Goal: Information Seeking & Learning: Learn about a topic

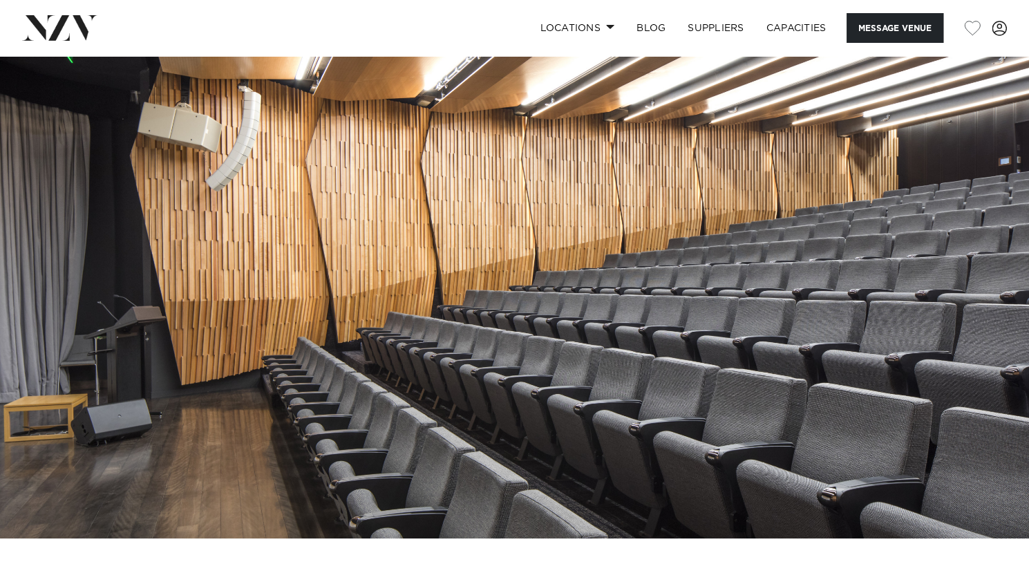
scroll to position [508, 0]
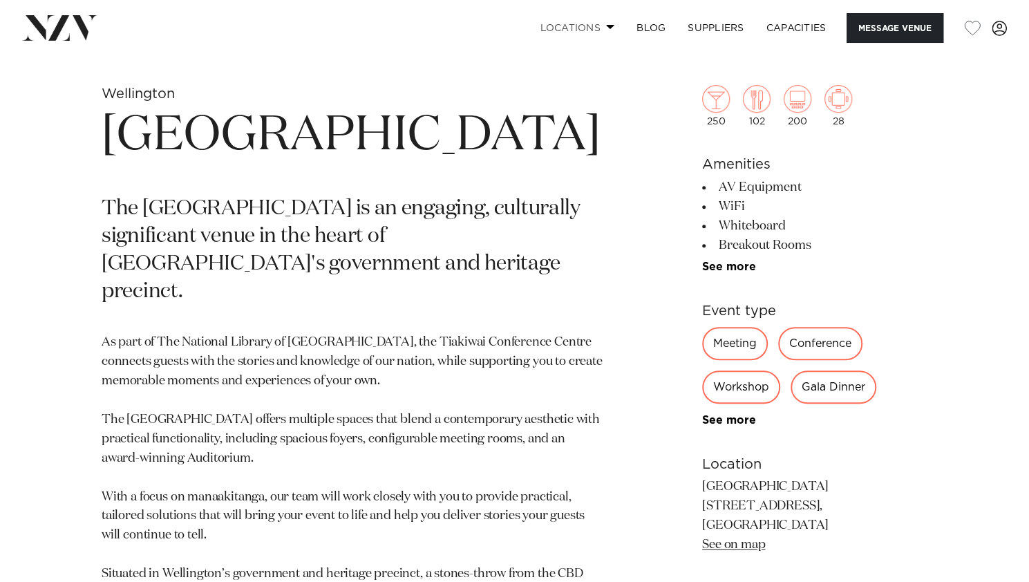
click at [577, 21] on link "Locations" at bounding box center [576, 28] width 97 height 30
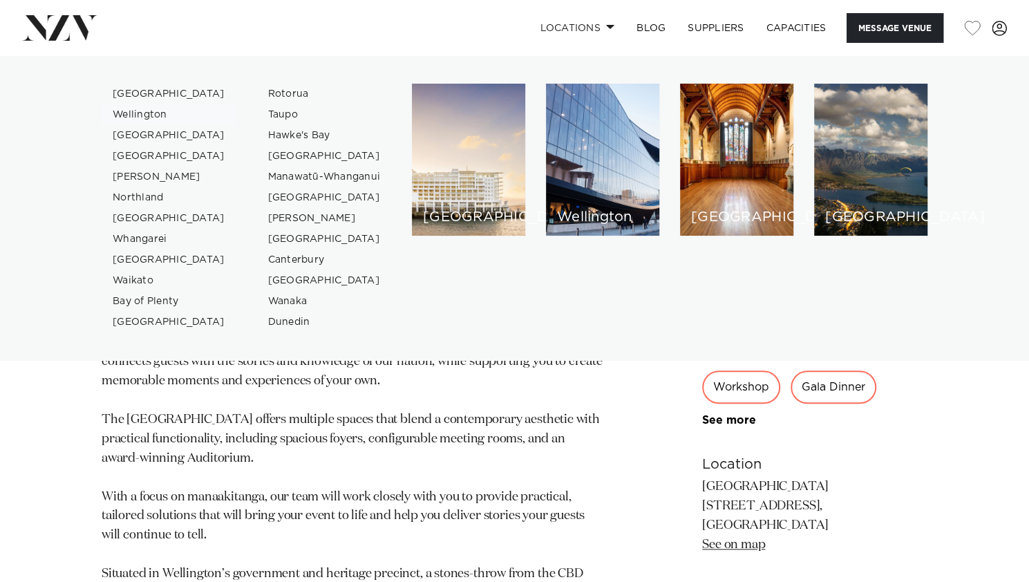
click at [158, 110] on link "Wellington" at bounding box center [169, 114] width 135 height 21
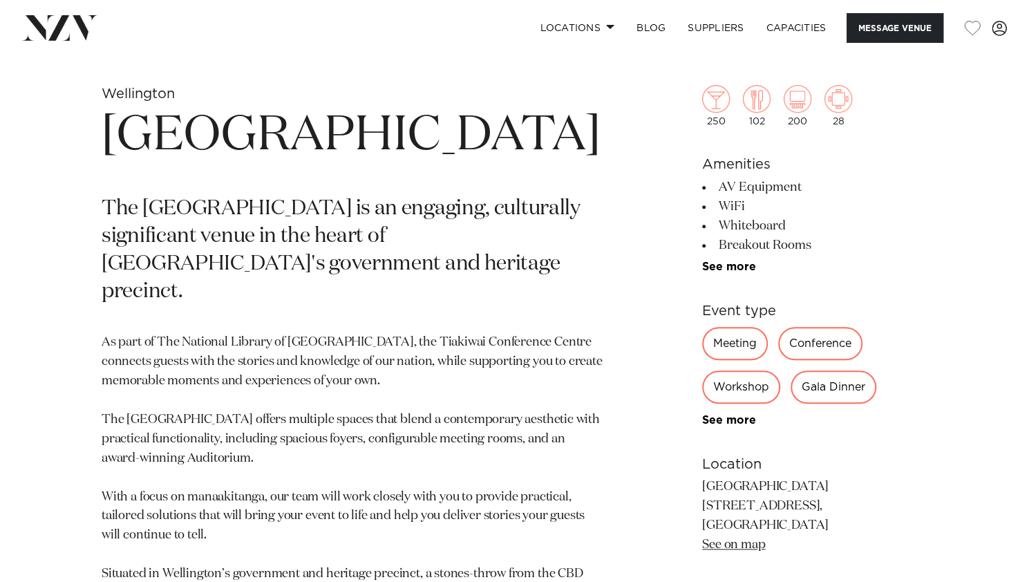
scroll to position [504, 0]
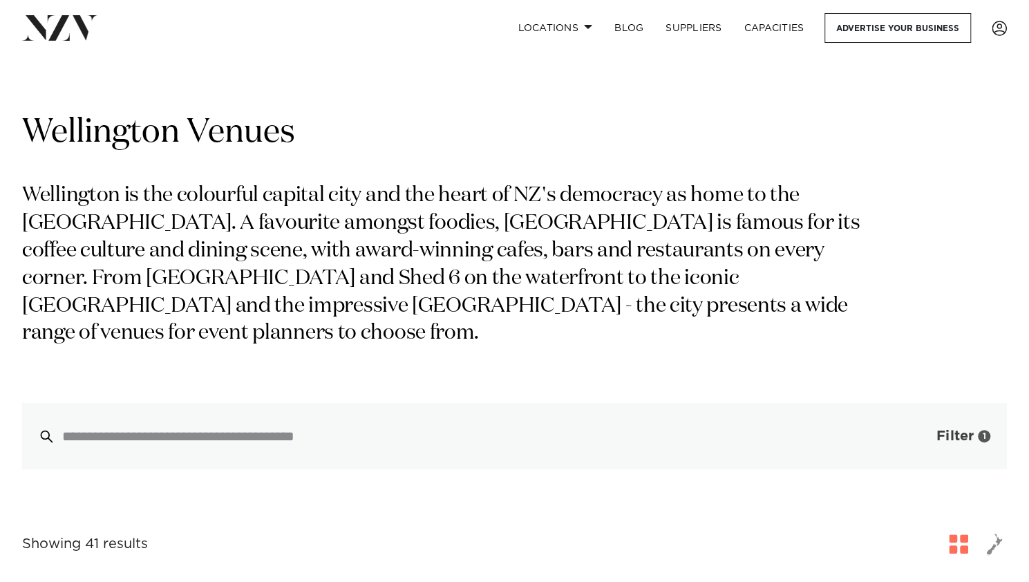
click at [937, 439] on span "Filter" at bounding box center [954, 436] width 37 height 14
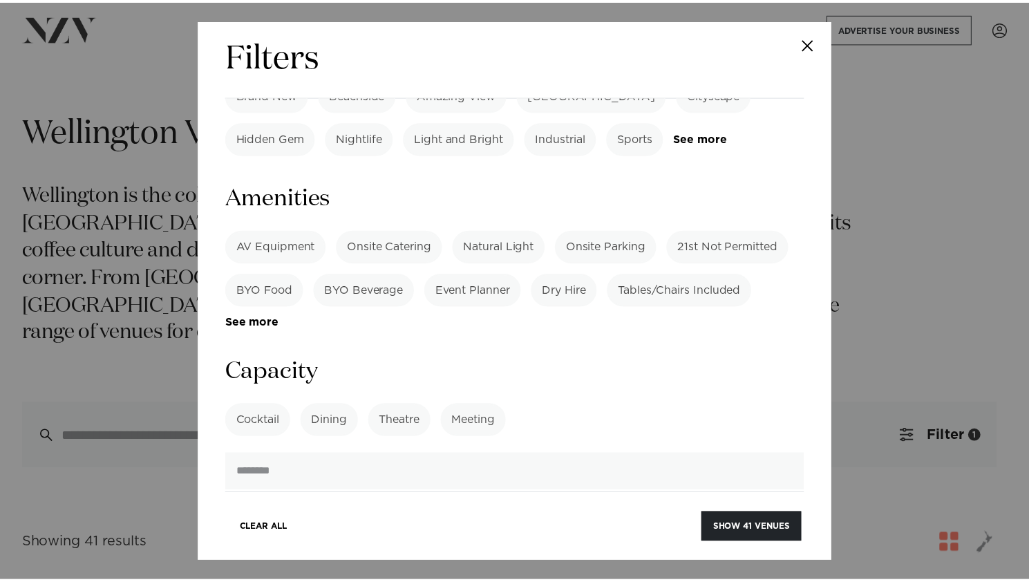
scroll to position [885, 0]
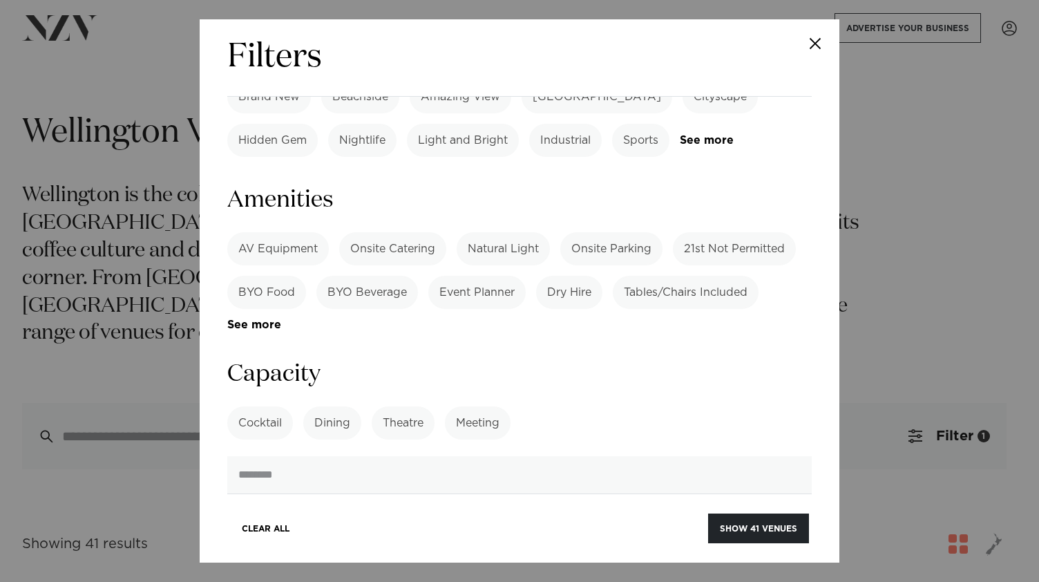
click at [475, 406] on label "Meeting" at bounding box center [478, 422] width 66 height 33
click at [332, 406] on label "Dining" at bounding box center [332, 422] width 58 height 33
click at [756, 533] on button "Show 22 venues" at bounding box center [758, 528] width 102 height 30
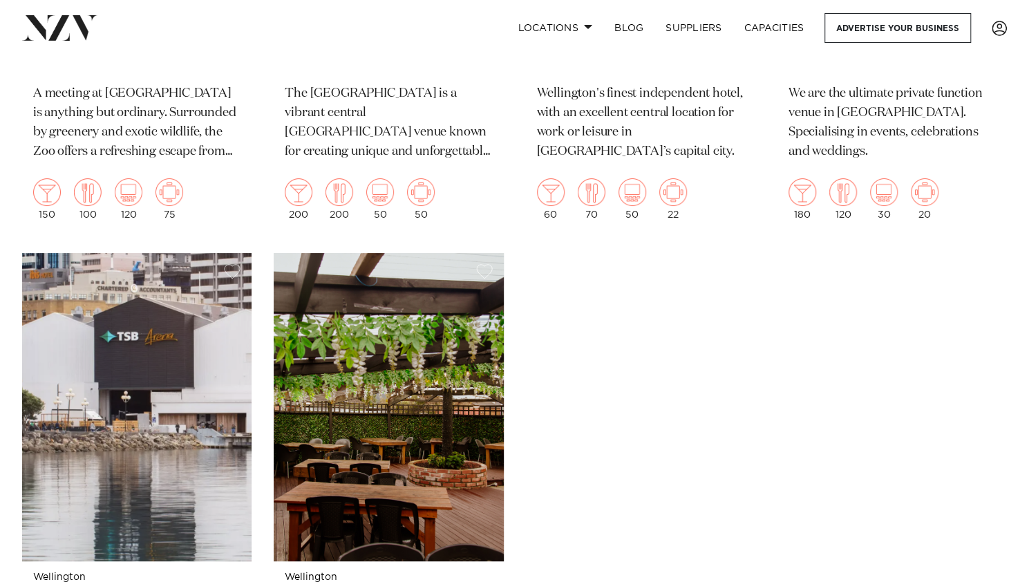
scroll to position [3121, 0]
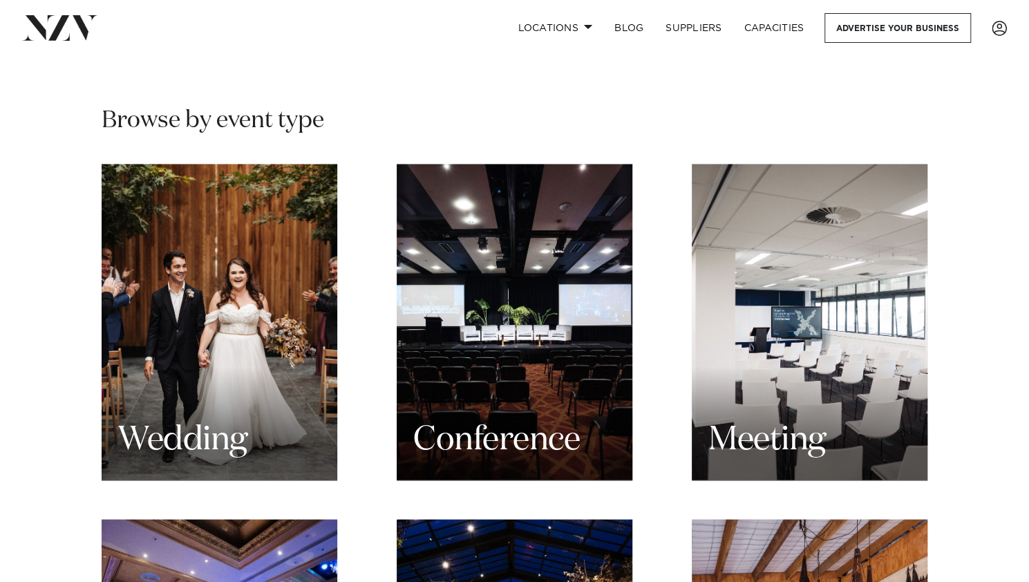
scroll to position [1323, 0]
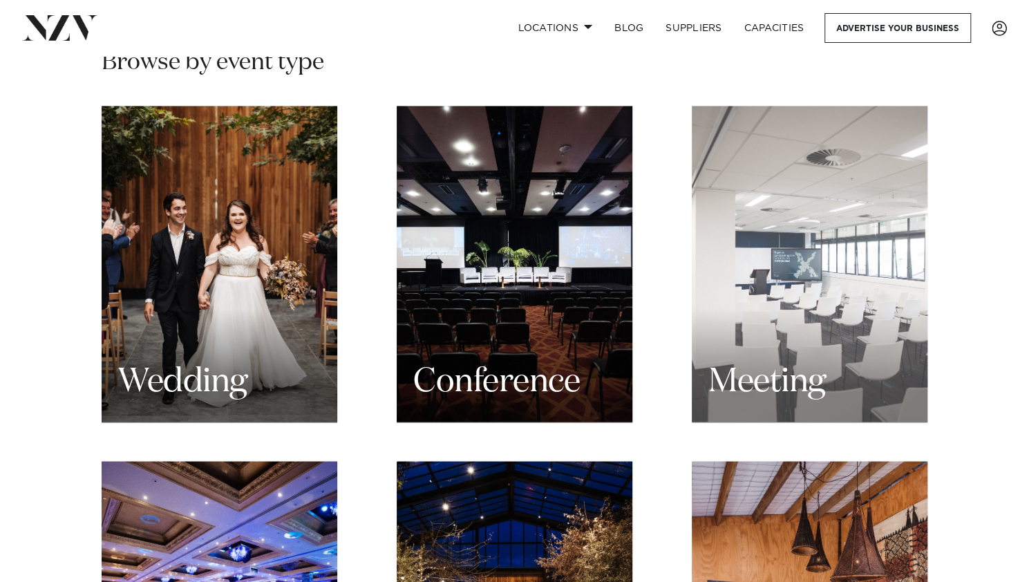
click at [916, 288] on div "Meeting" at bounding box center [809, 264] width 236 height 316
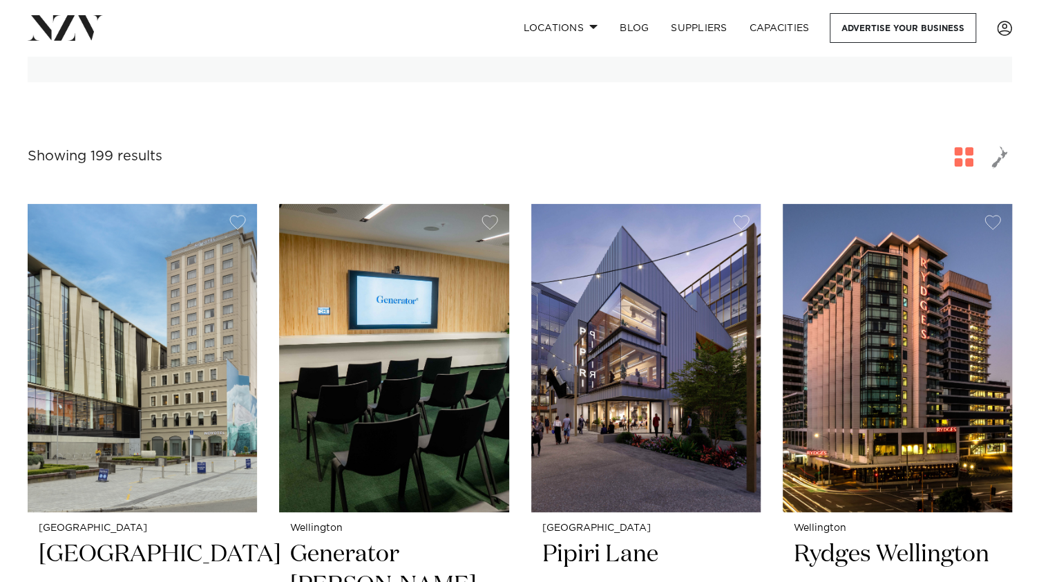
scroll to position [30, 0]
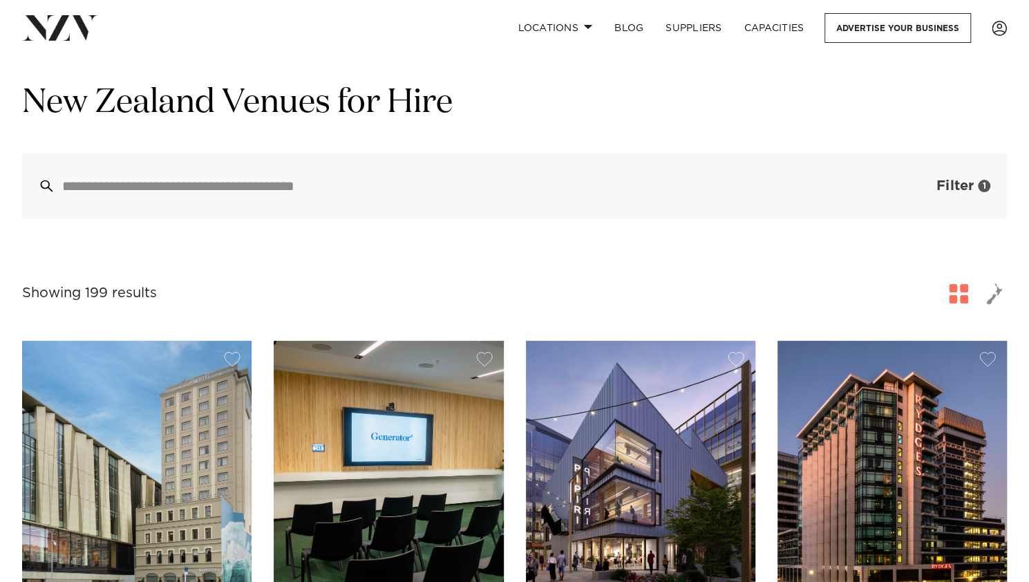
click at [959, 182] on span "Filter" at bounding box center [954, 186] width 37 height 14
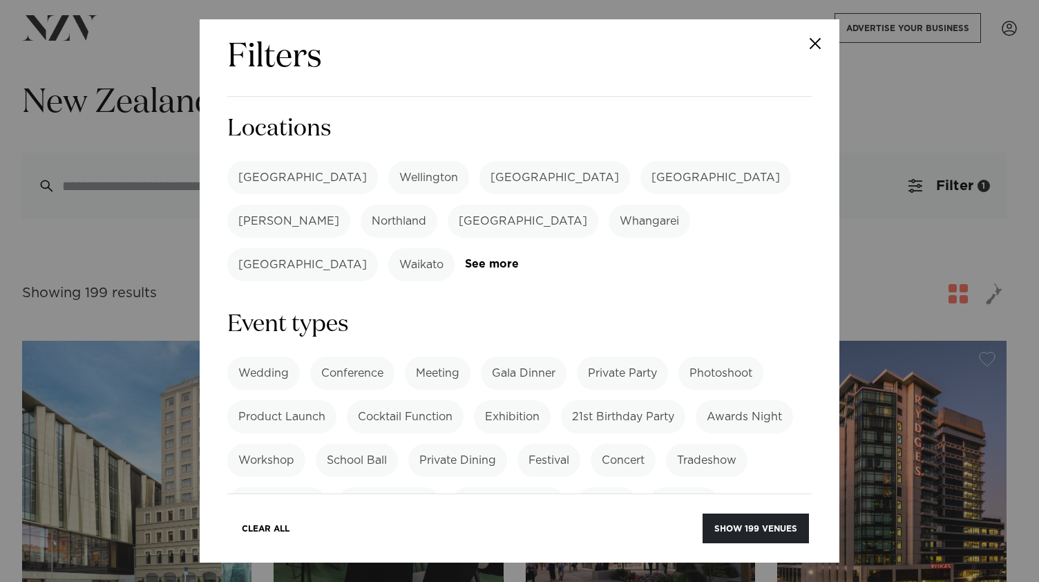
click at [388, 173] on label "Wellington" at bounding box center [428, 177] width 81 height 33
click at [766, 532] on button "Show 26 venues" at bounding box center [758, 528] width 102 height 30
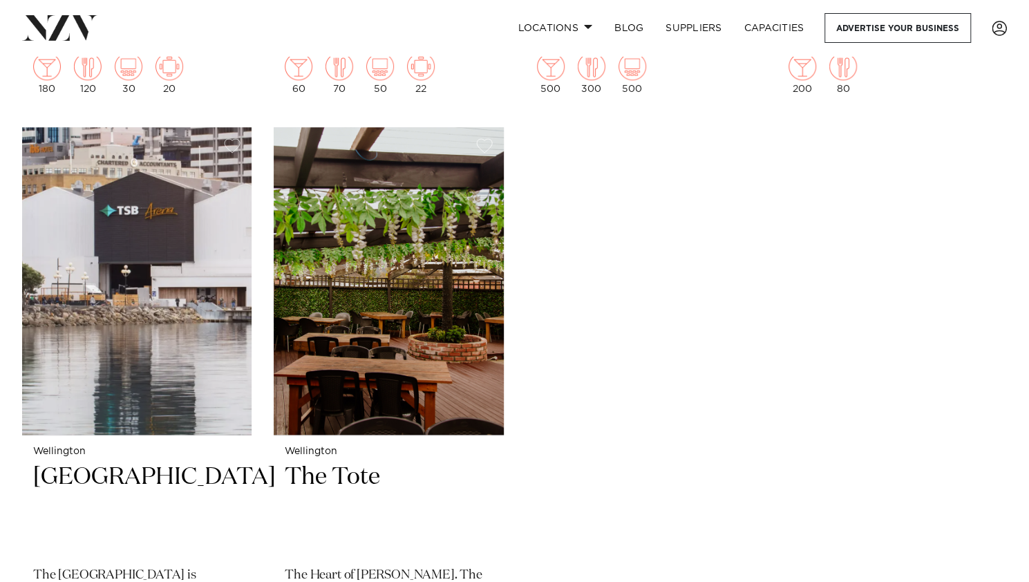
scroll to position [3900, 0]
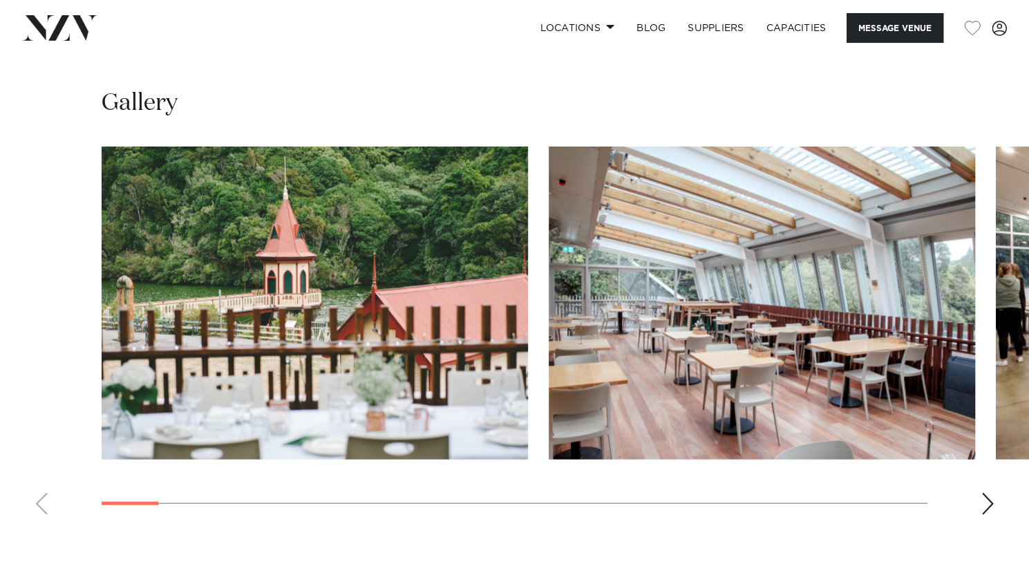
scroll to position [1540, 0]
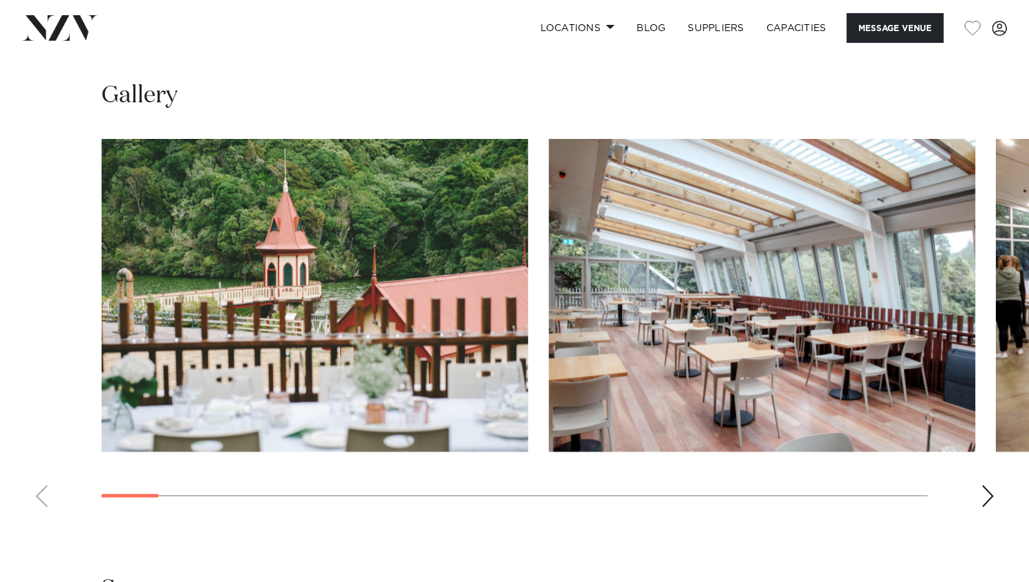
click at [981, 484] on div "Next slide" at bounding box center [987, 495] width 14 height 22
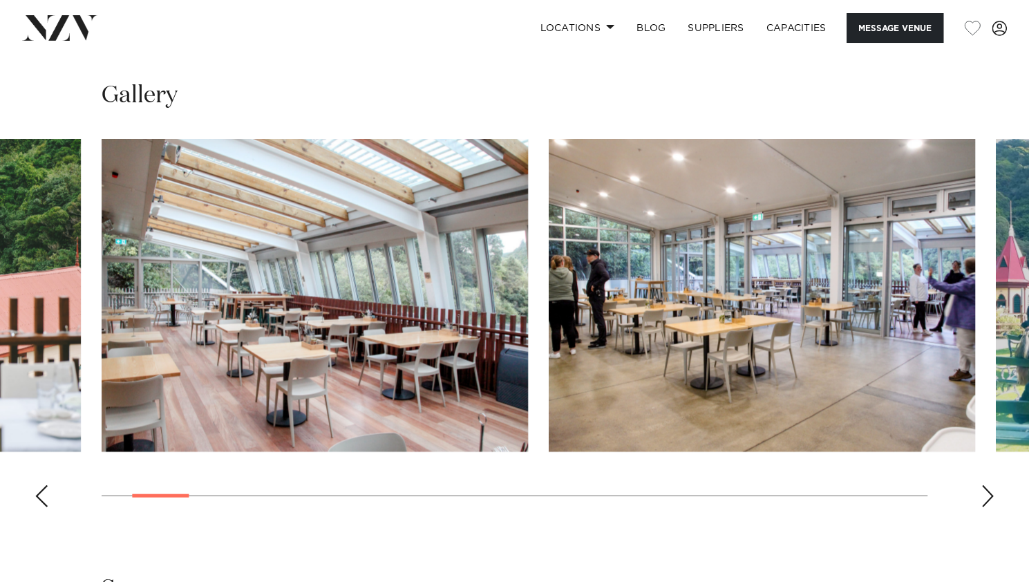
click at [981, 484] on div "Next slide" at bounding box center [987, 495] width 14 height 22
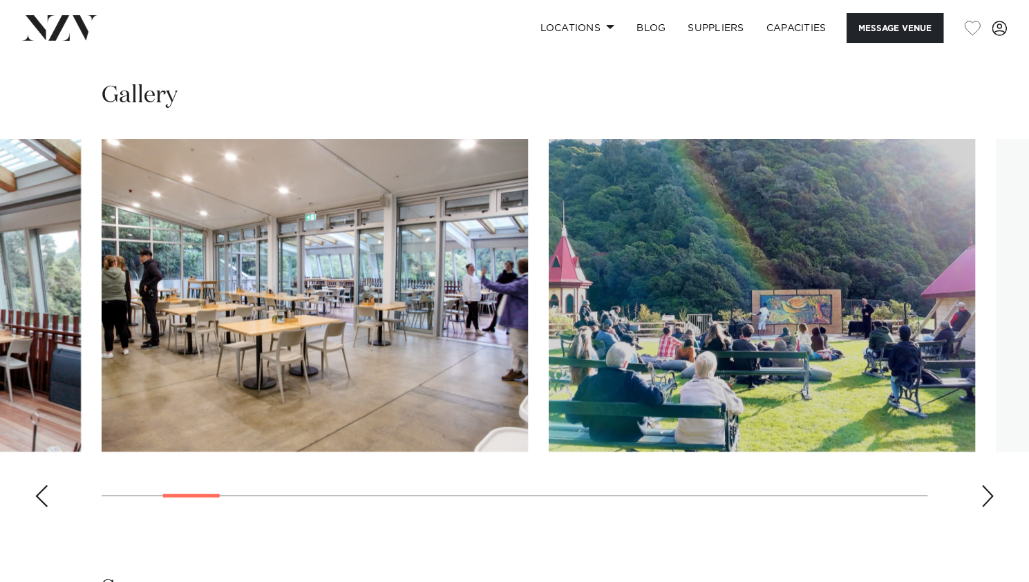
click at [985, 484] on div "Next slide" at bounding box center [987, 495] width 14 height 22
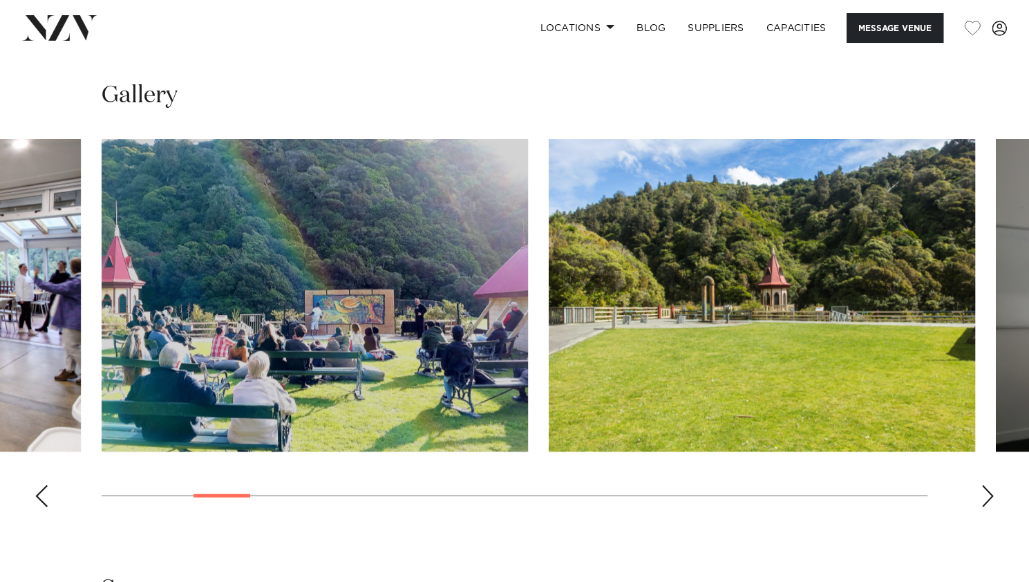
click at [985, 484] on div "Next slide" at bounding box center [987, 495] width 14 height 22
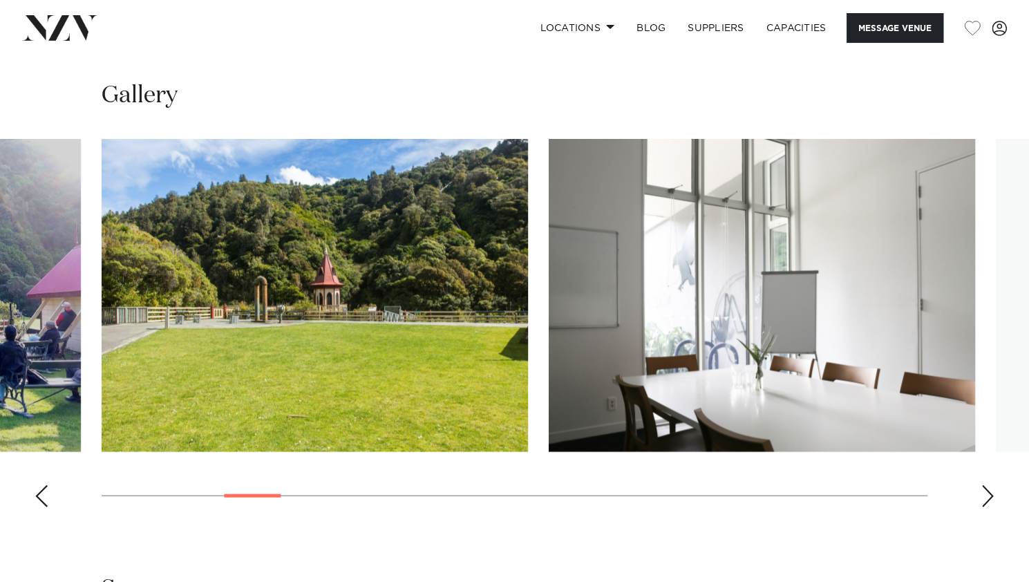
click at [985, 484] on div "Next slide" at bounding box center [987, 495] width 14 height 22
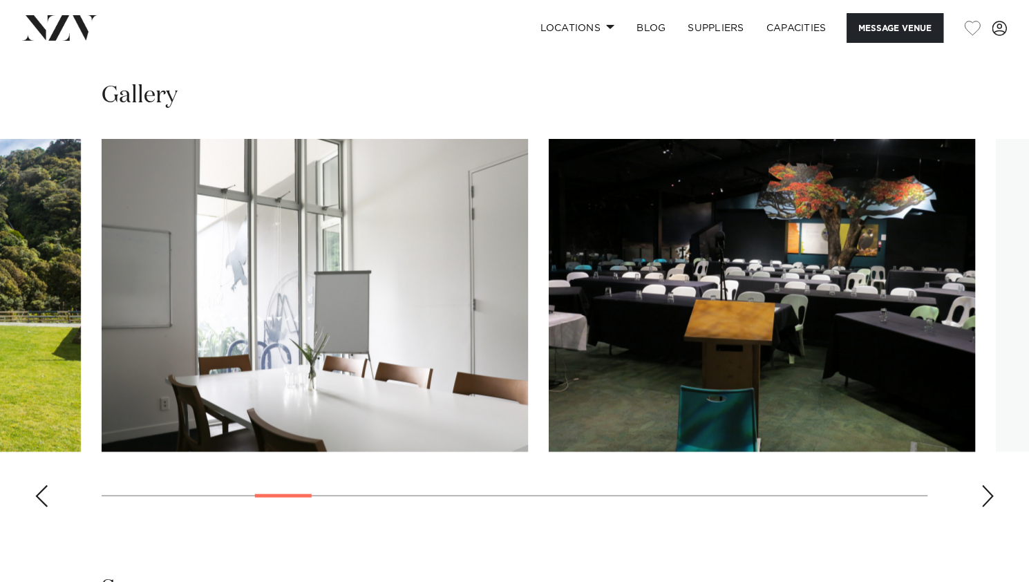
click at [985, 484] on div "Next slide" at bounding box center [987, 495] width 14 height 22
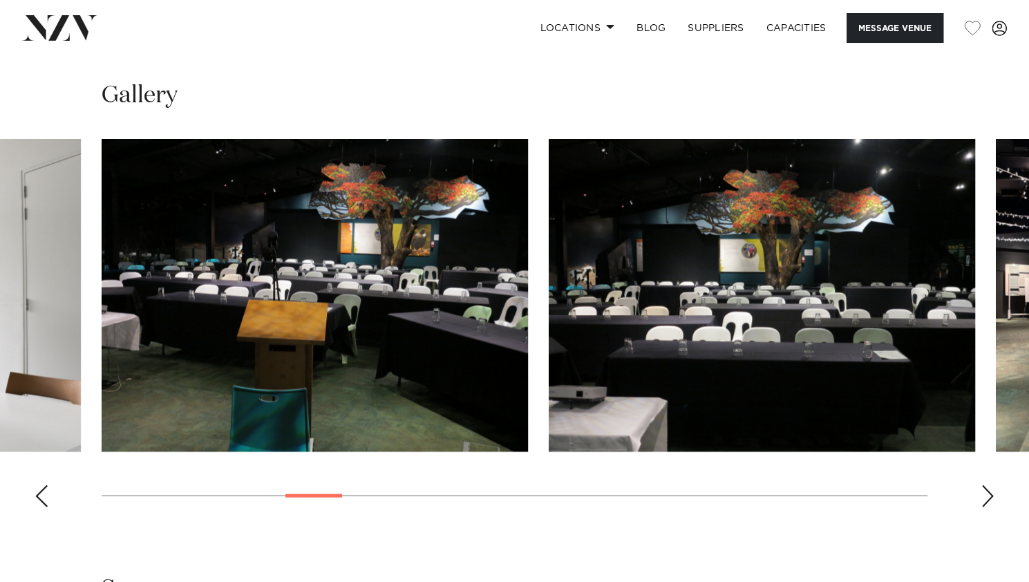
click at [993, 484] on div "Next slide" at bounding box center [987, 495] width 14 height 22
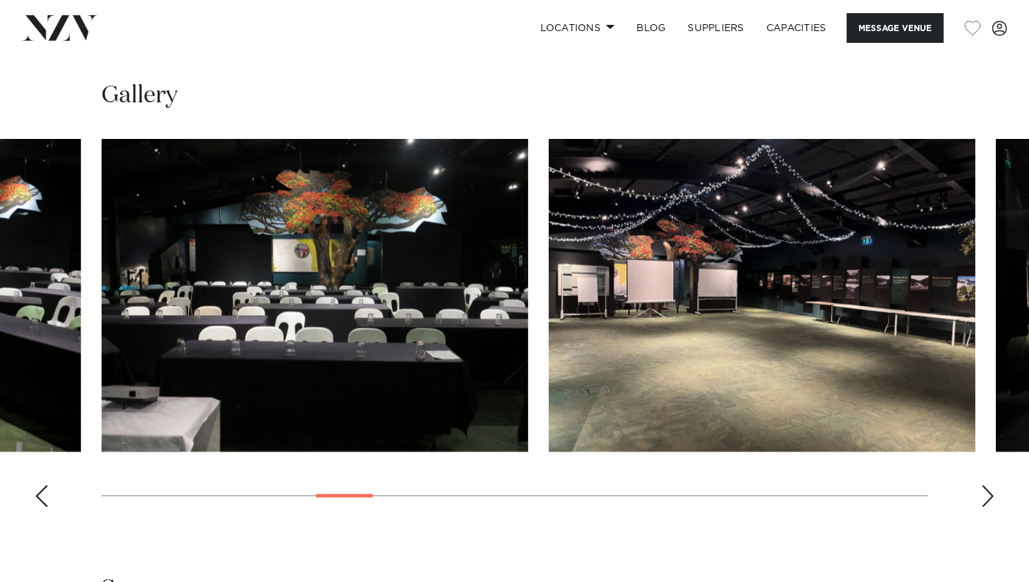
click at [993, 484] on div "Next slide" at bounding box center [987, 495] width 14 height 22
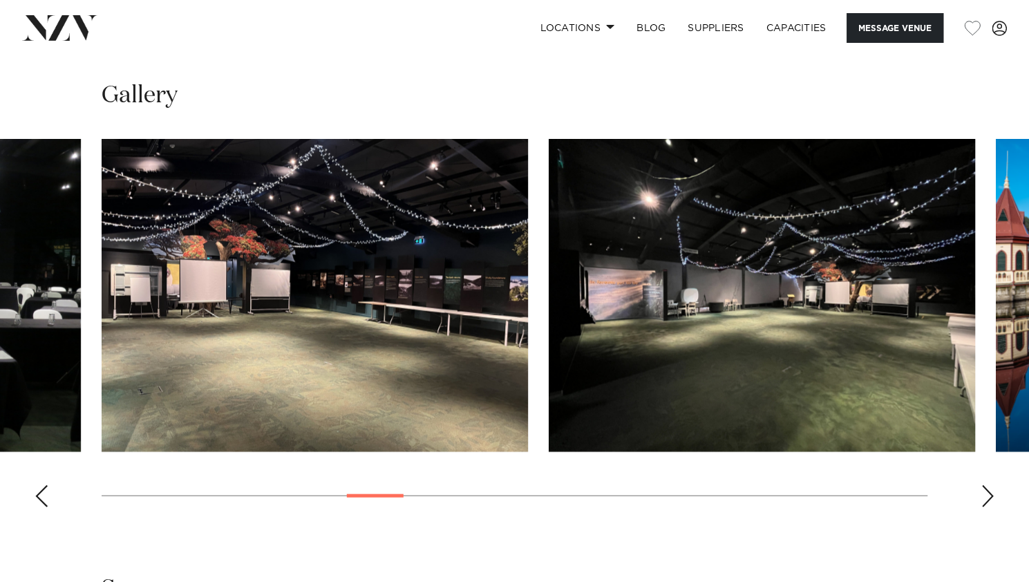
click at [993, 484] on div "Next slide" at bounding box center [987, 495] width 14 height 22
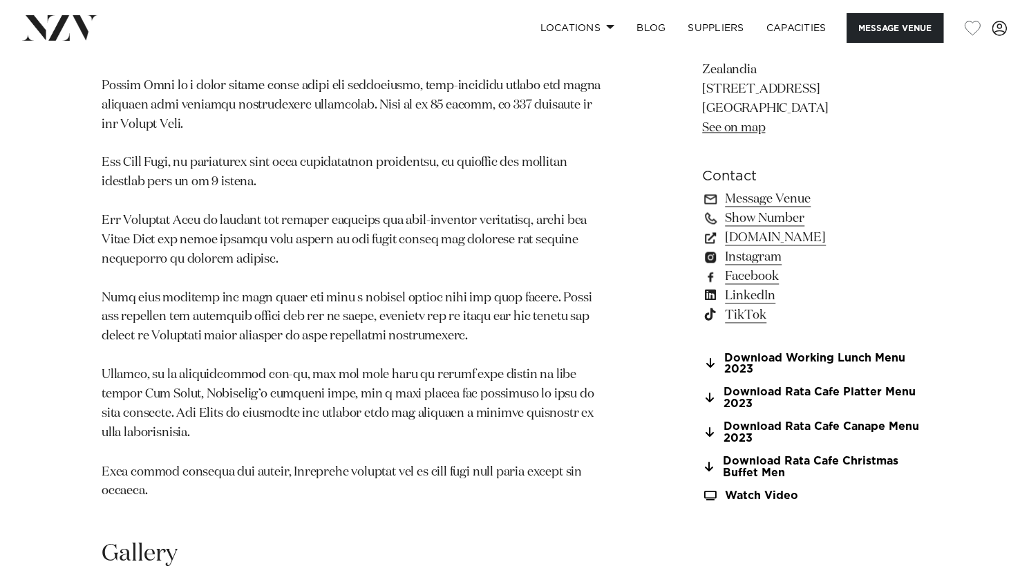
scroll to position [1069, 0]
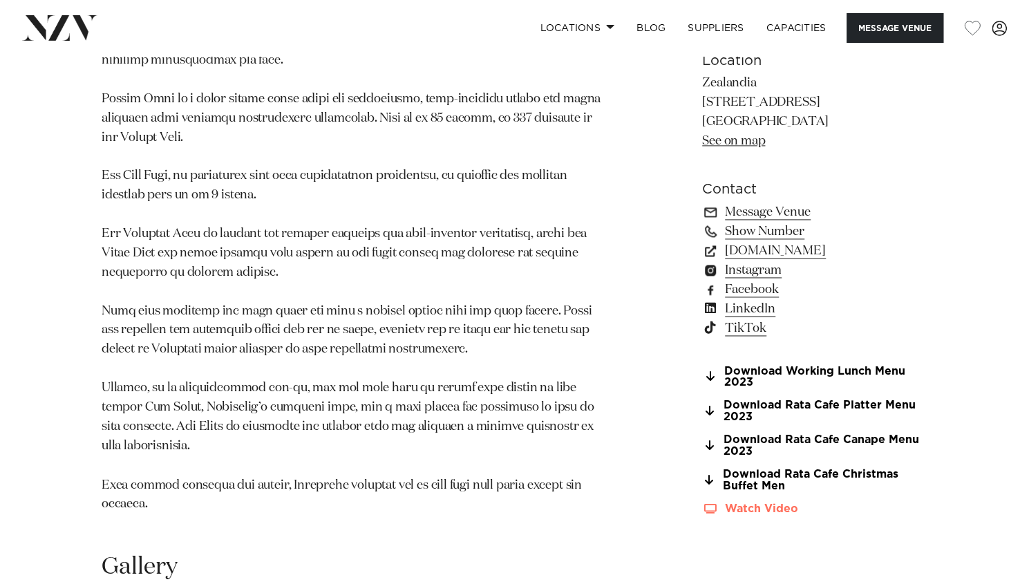
click at [742, 502] on link "Watch Video" at bounding box center [814, 508] width 225 height 12
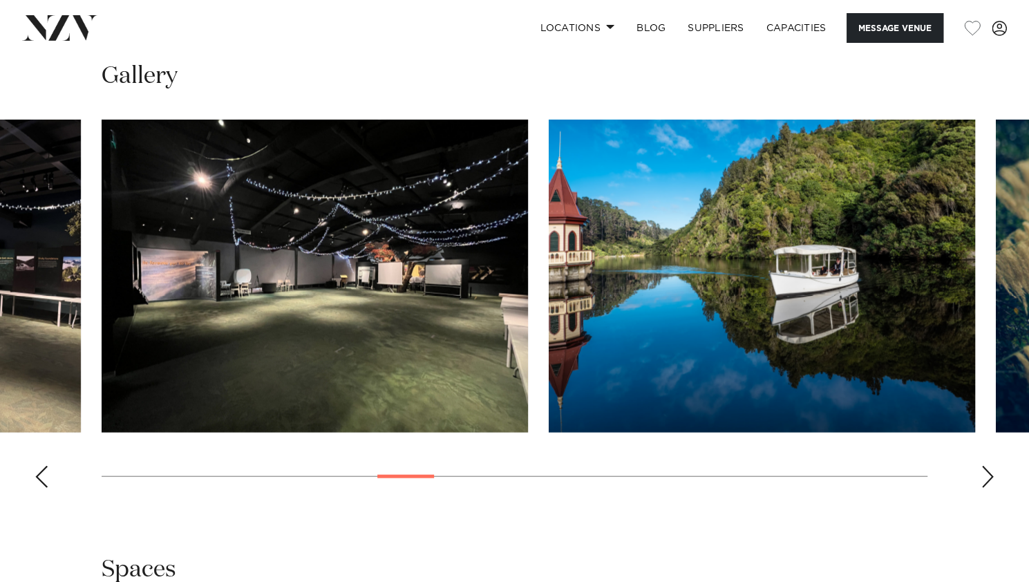
scroll to position [1553, 0]
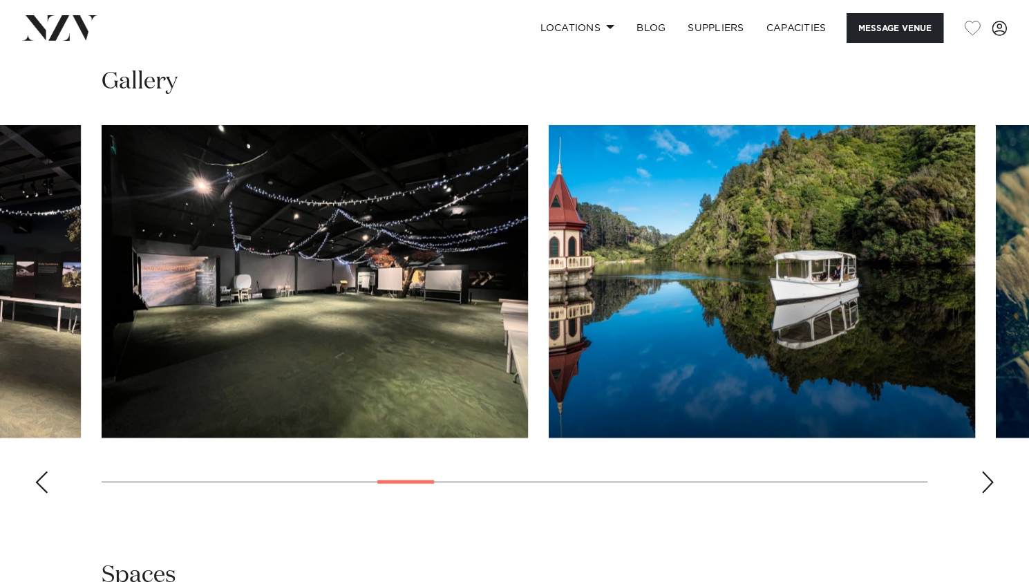
click at [979, 468] on swiper-container at bounding box center [514, 314] width 1029 height 379
click at [984, 471] on div "Next slide" at bounding box center [987, 482] width 14 height 22
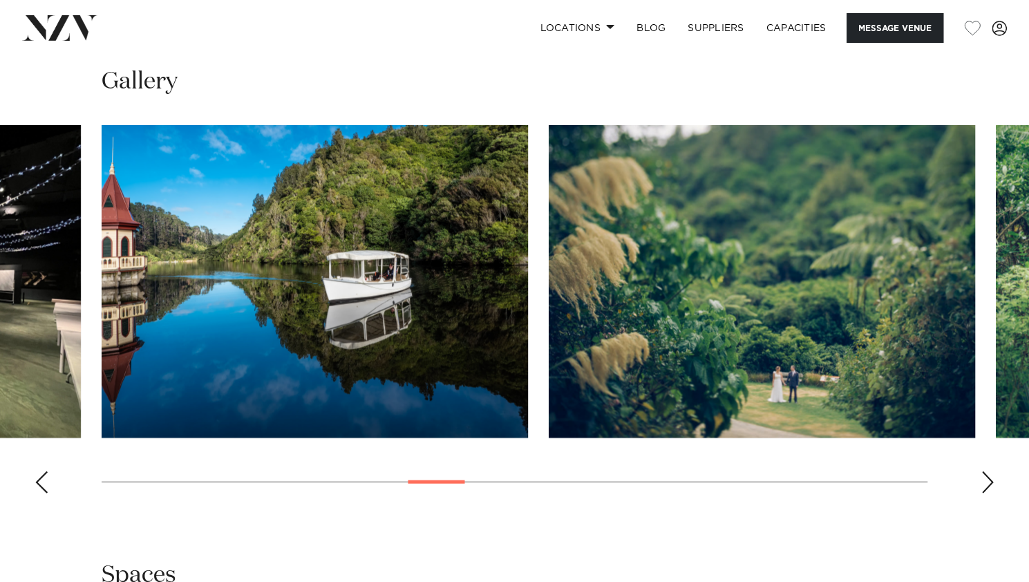
click at [984, 471] on div "Next slide" at bounding box center [987, 482] width 14 height 22
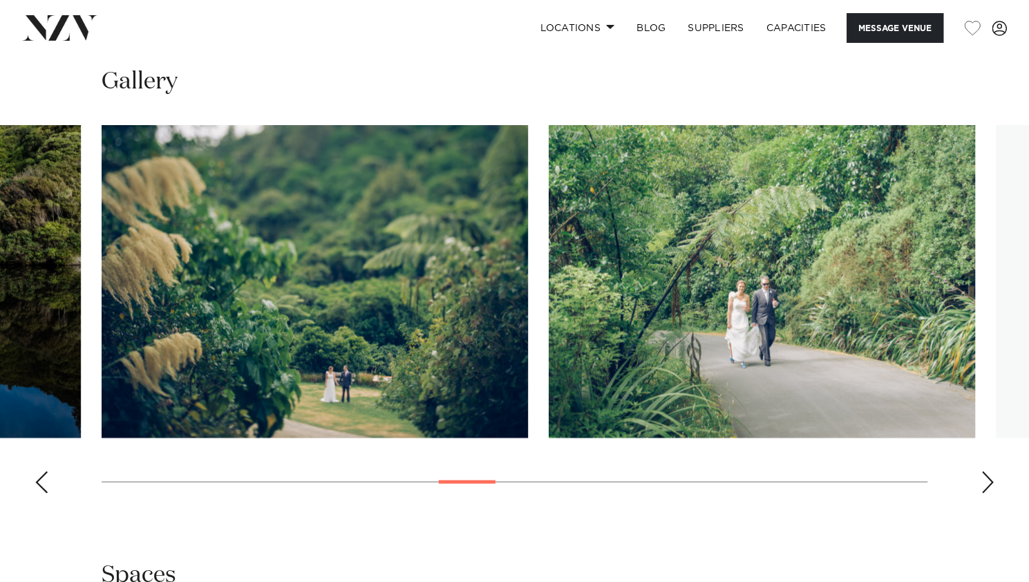
click at [984, 471] on div "Next slide" at bounding box center [987, 482] width 14 height 22
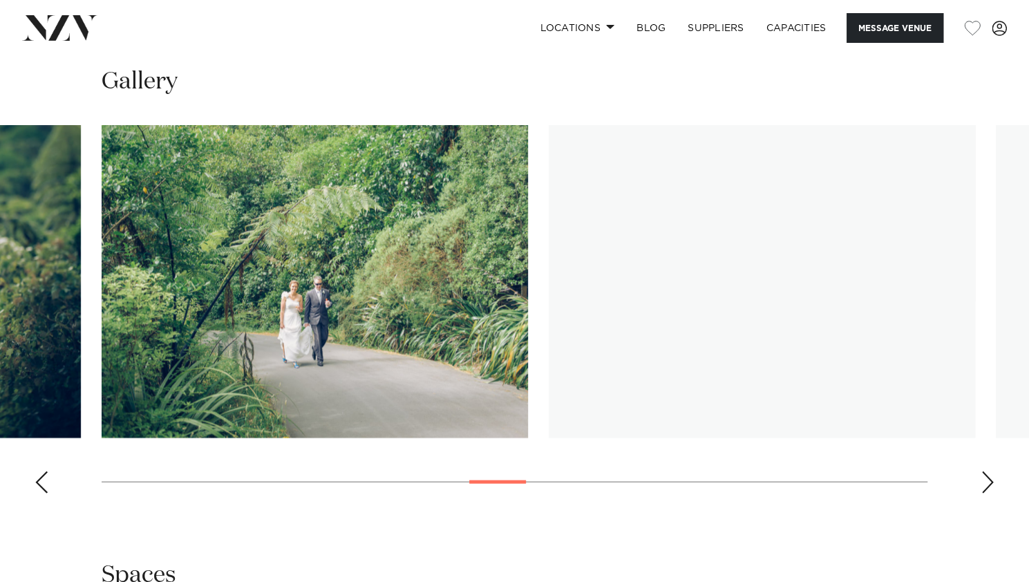
click at [984, 471] on div "Next slide" at bounding box center [987, 482] width 14 height 22
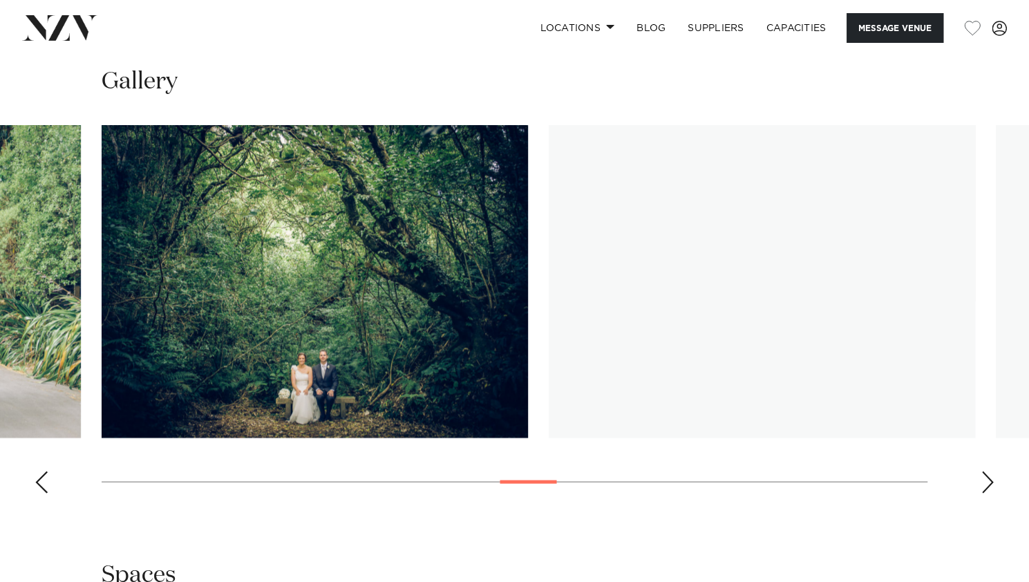
click at [984, 471] on div "Next slide" at bounding box center [987, 482] width 14 height 22
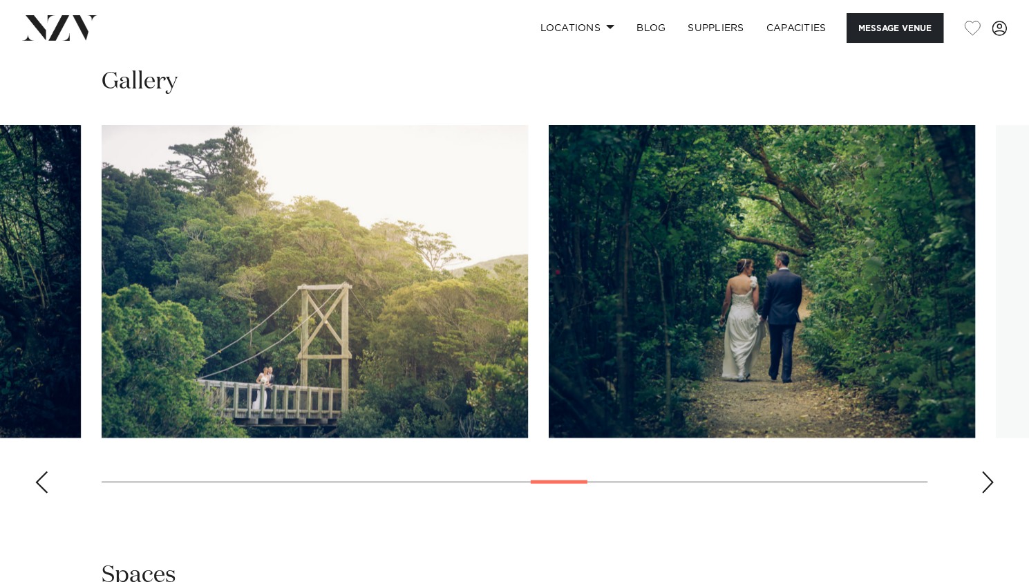
click at [984, 471] on div "Next slide" at bounding box center [987, 482] width 14 height 22
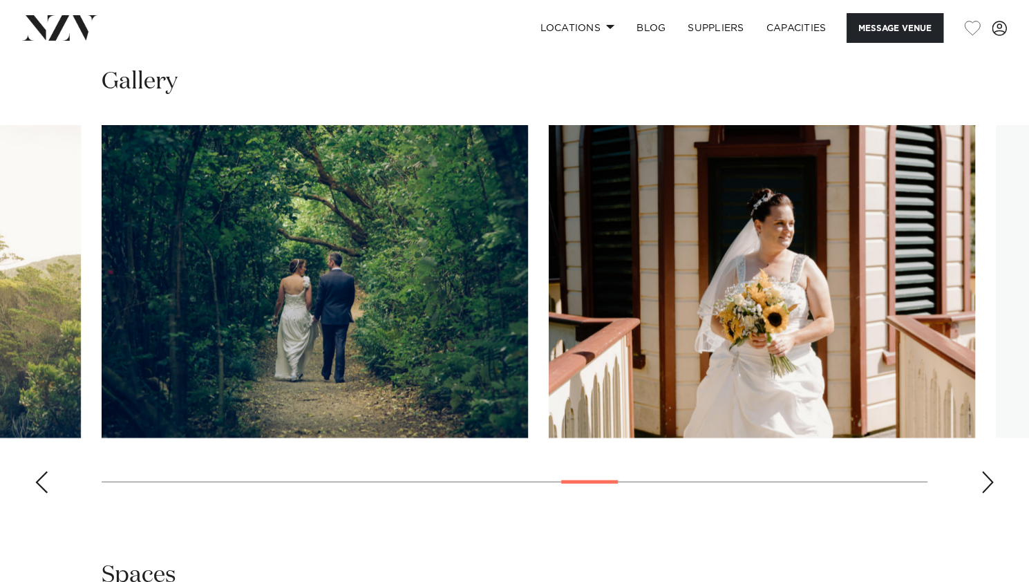
click at [984, 471] on div "Next slide" at bounding box center [987, 482] width 14 height 22
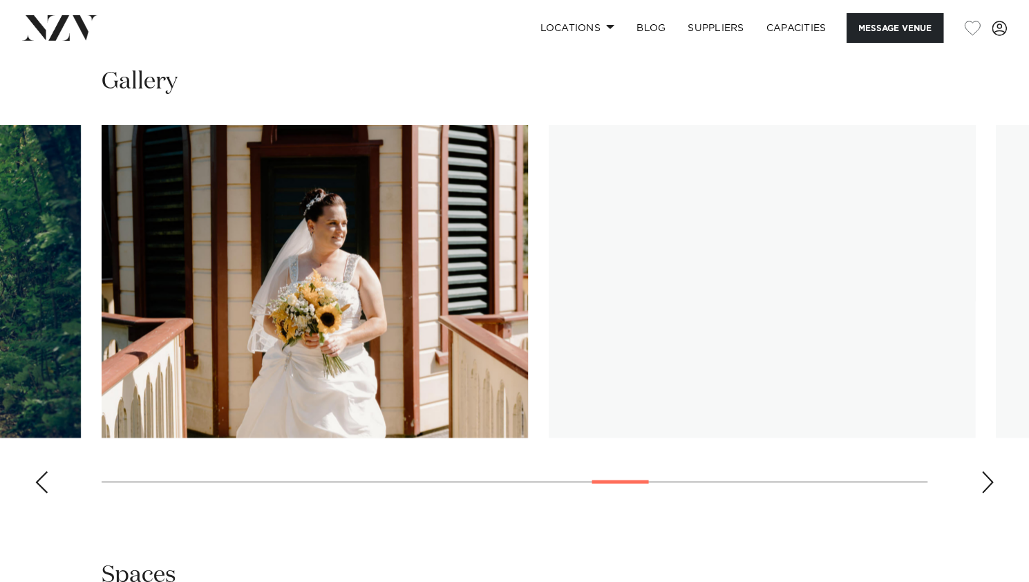
click at [984, 471] on div "Next slide" at bounding box center [987, 482] width 14 height 22
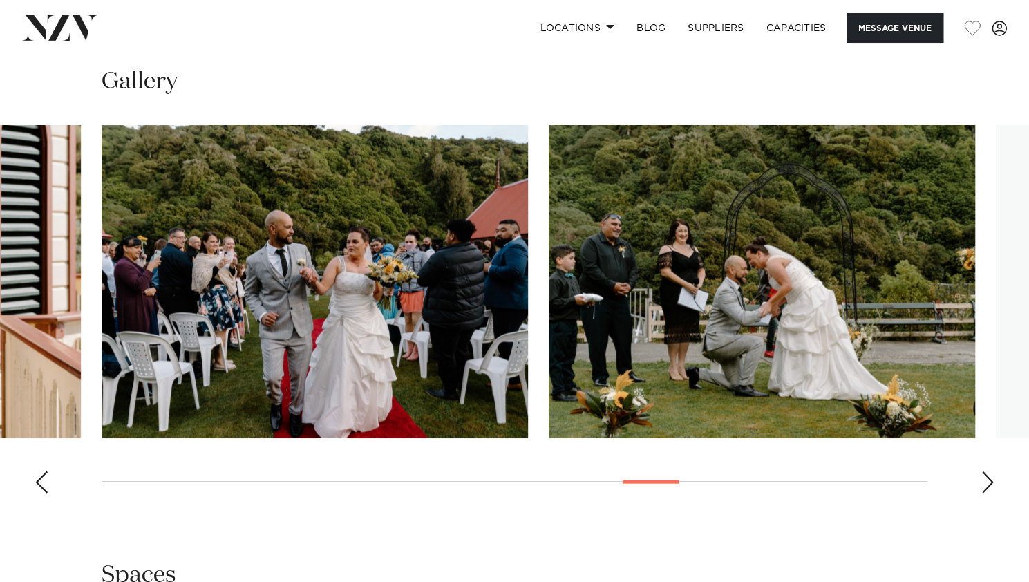
click at [984, 471] on div "Next slide" at bounding box center [987, 482] width 14 height 22
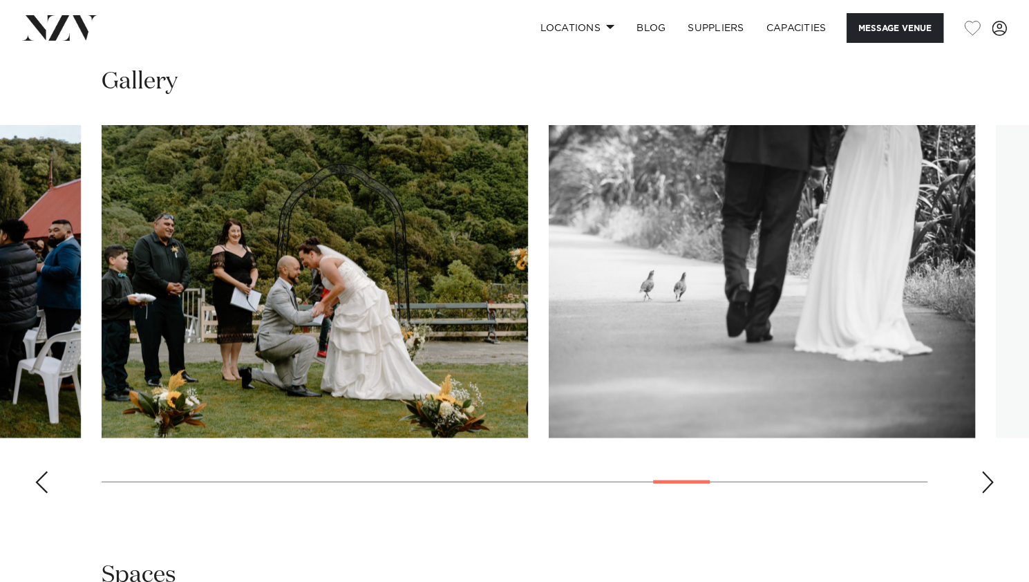
click at [984, 471] on div "Next slide" at bounding box center [987, 482] width 14 height 22
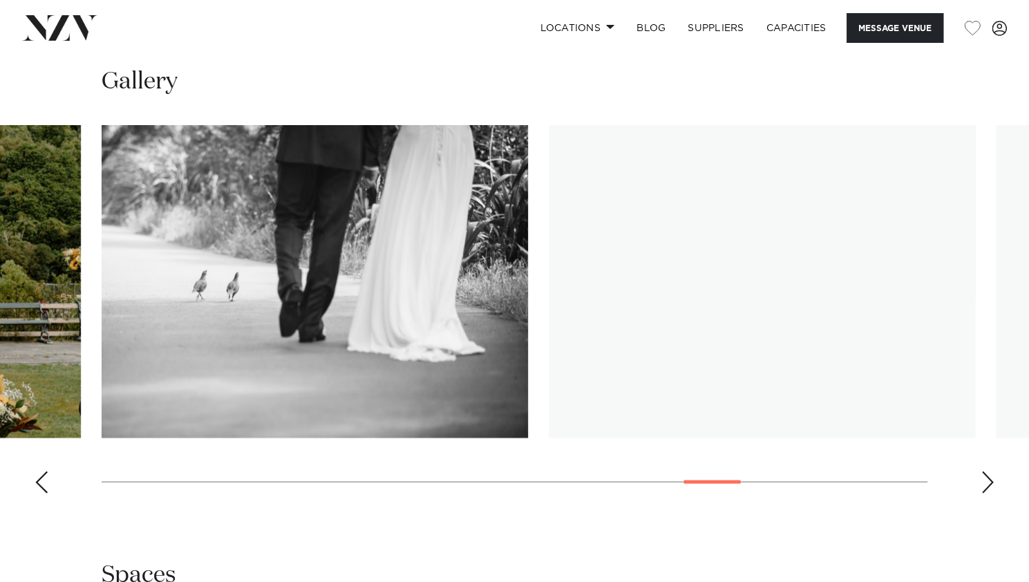
click at [984, 471] on div "Next slide" at bounding box center [987, 482] width 14 height 22
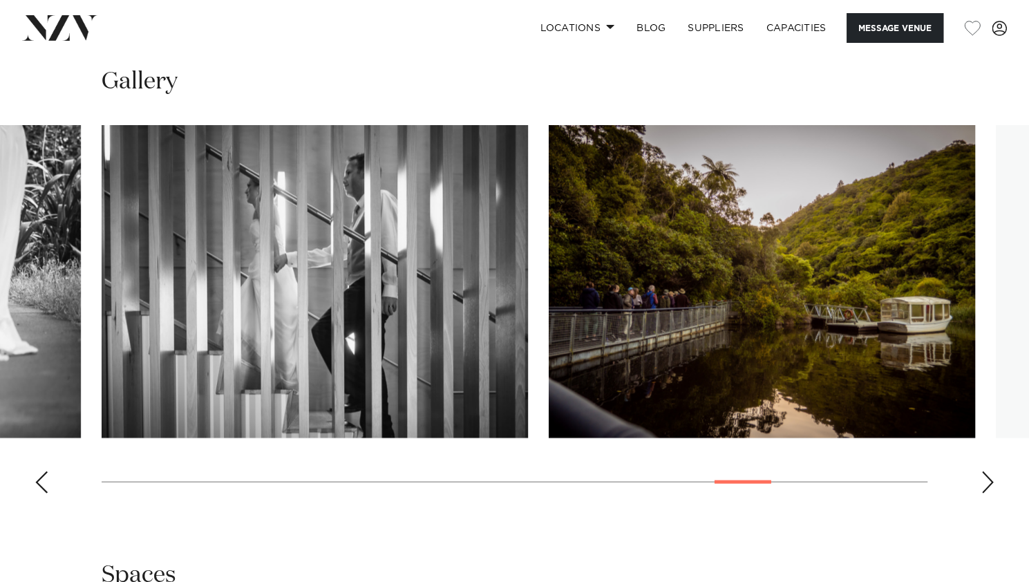
click at [984, 471] on div "Next slide" at bounding box center [987, 482] width 14 height 22
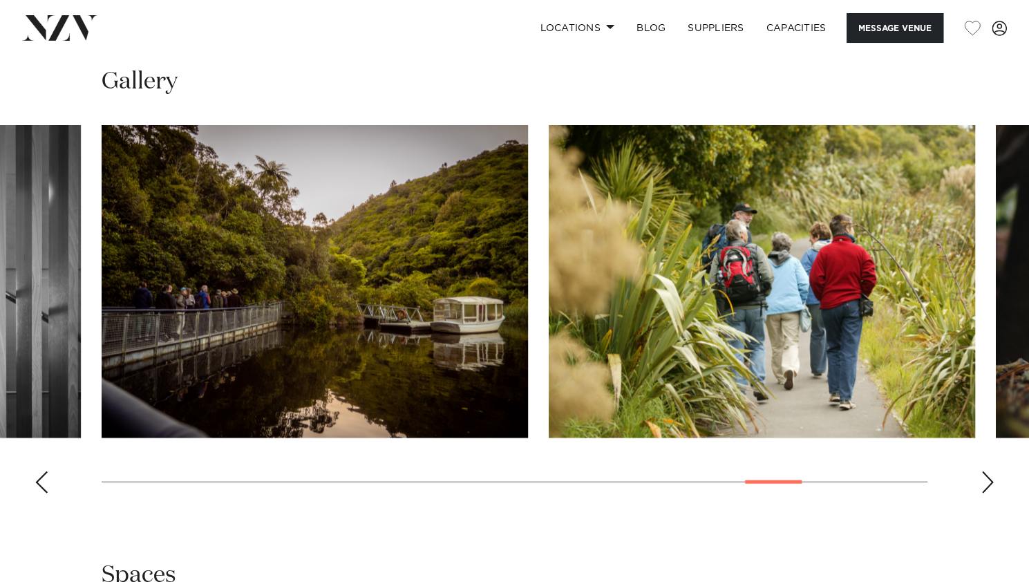
click at [984, 471] on div "Next slide" at bounding box center [987, 482] width 14 height 22
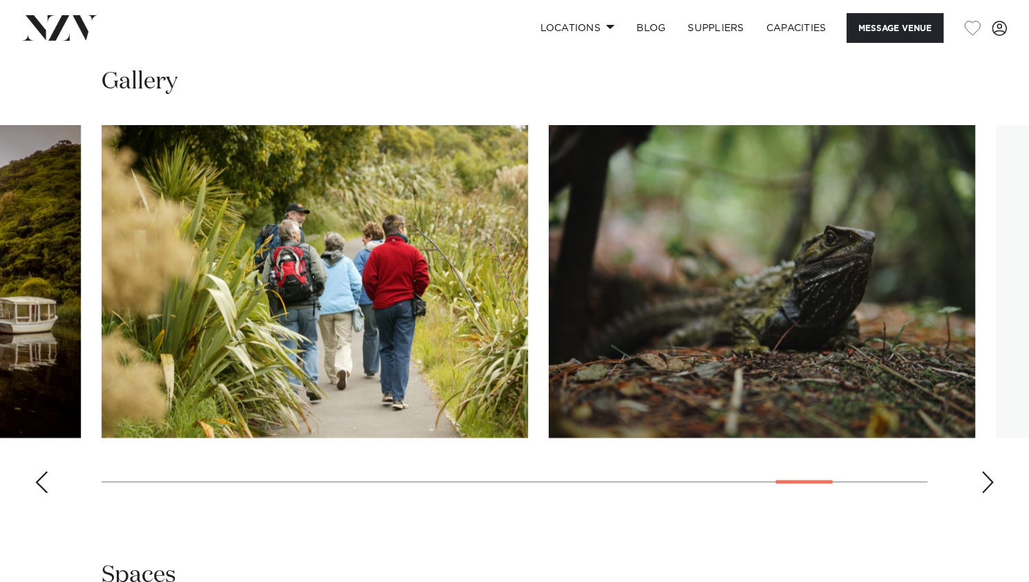
click at [984, 471] on div "Next slide" at bounding box center [987, 482] width 14 height 22
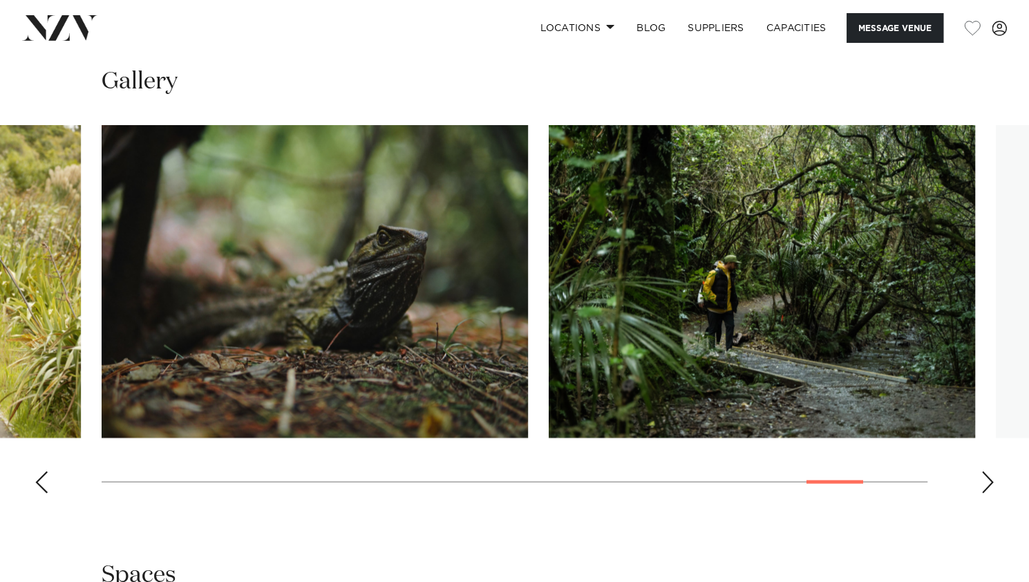
click at [984, 471] on div "Next slide" at bounding box center [987, 482] width 14 height 22
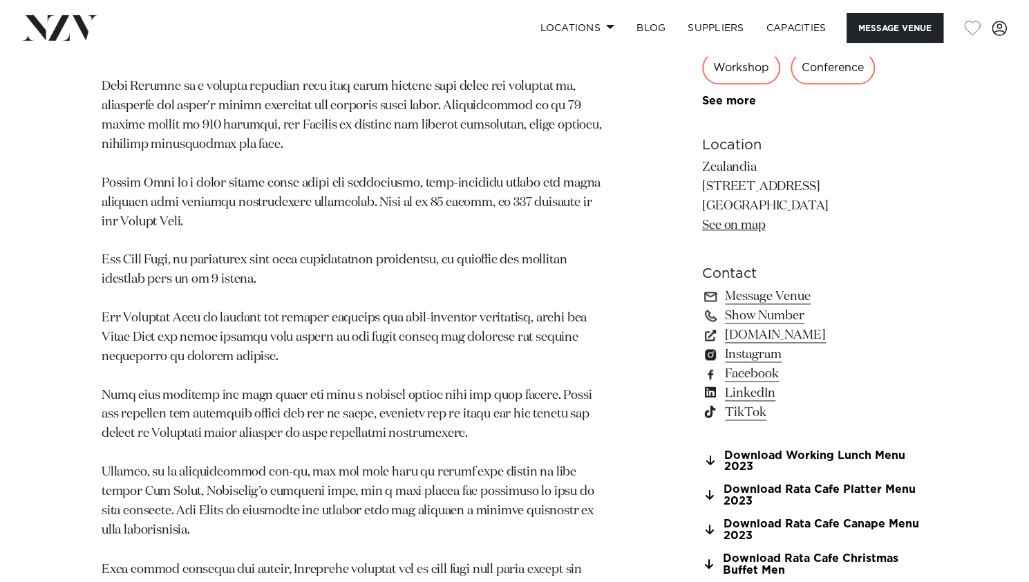
scroll to position [1003, 0]
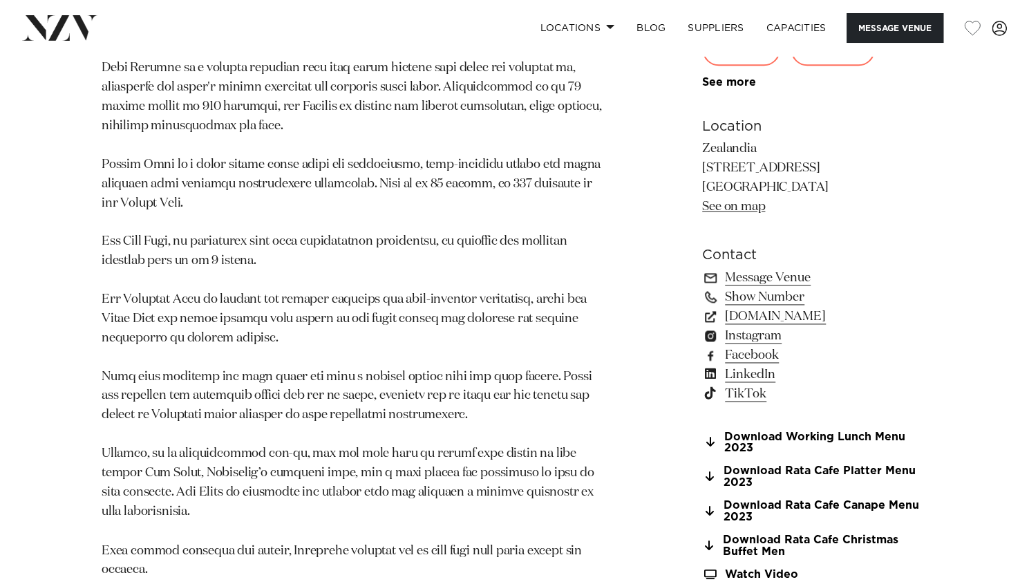
click at [513, 266] on p at bounding box center [353, 213] width 502 height 732
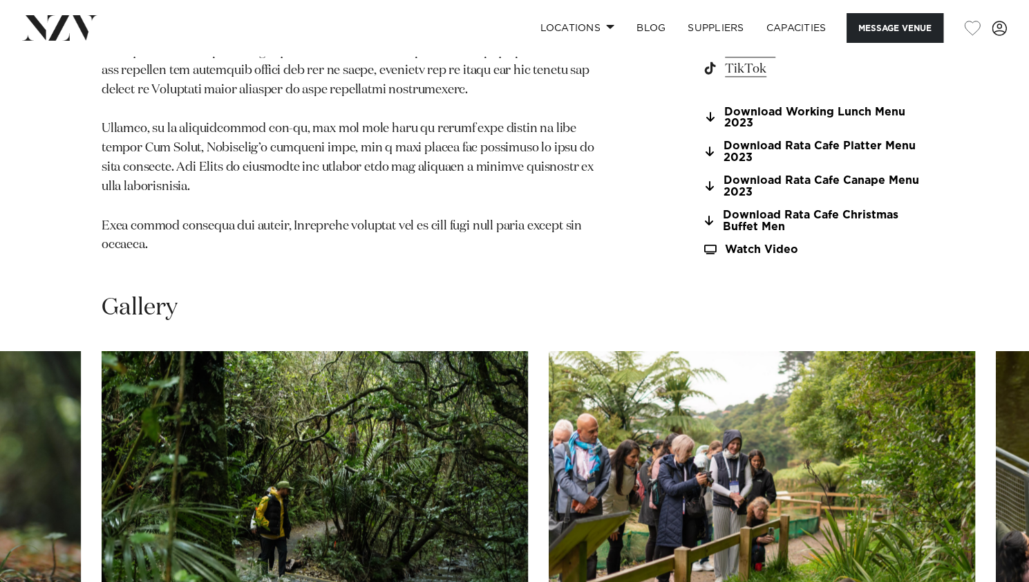
scroll to position [0, 0]
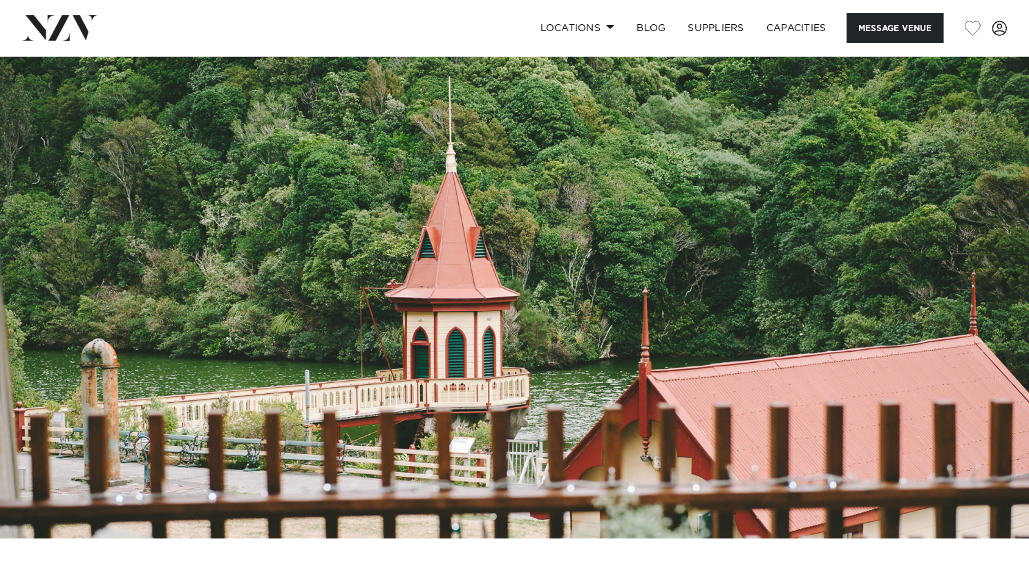
click at [51, 36] on img at bounding box center [59, 27] width 75 height 25
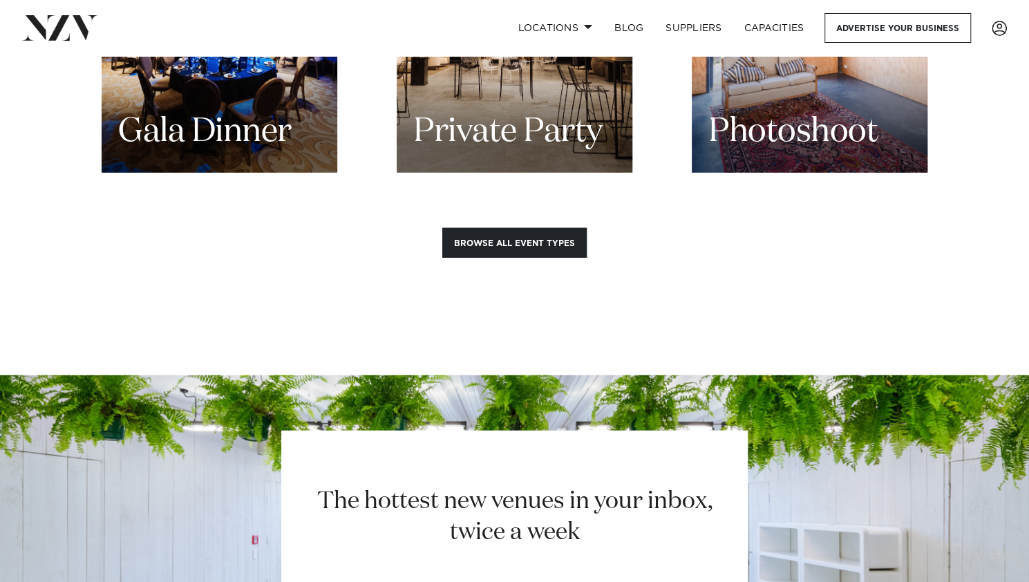
scroll to position [1299, 0]
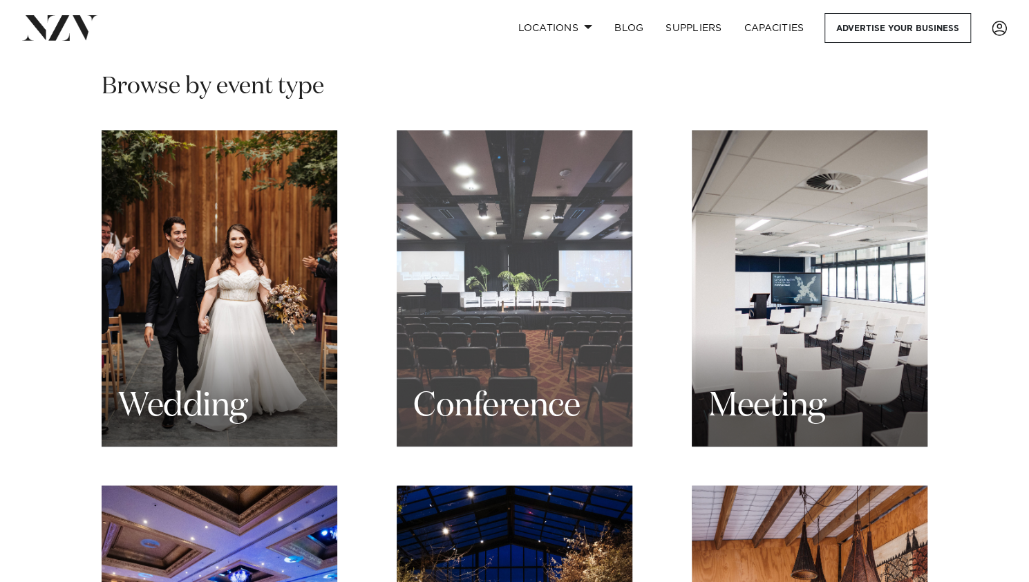
click at [571, 269] on div "Conference" at bounding box center [514, 288] width 236 height 316
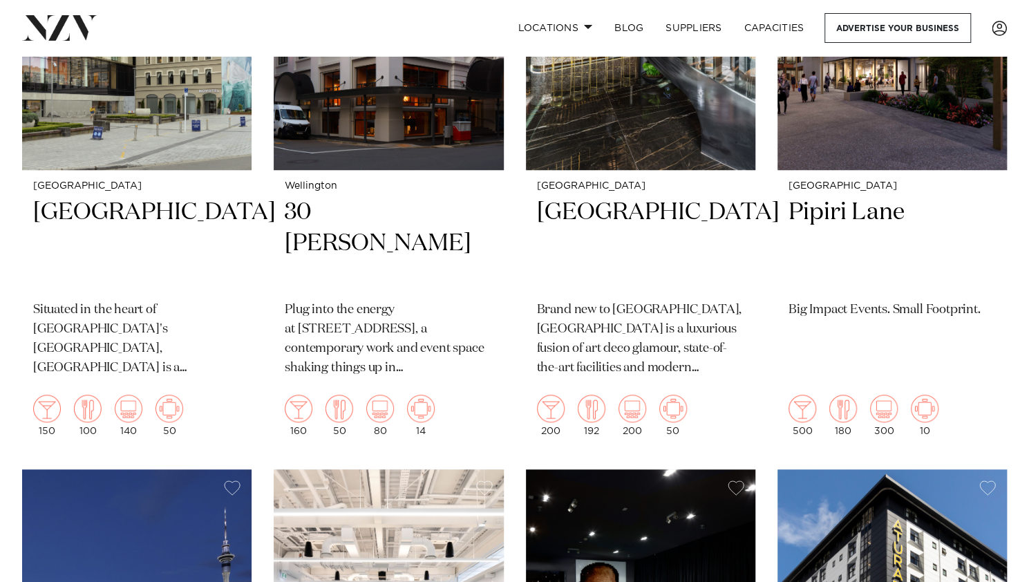
scroll to position [2147, 0]
